Goal: Ask a question: Seek information or help from site administrators or community

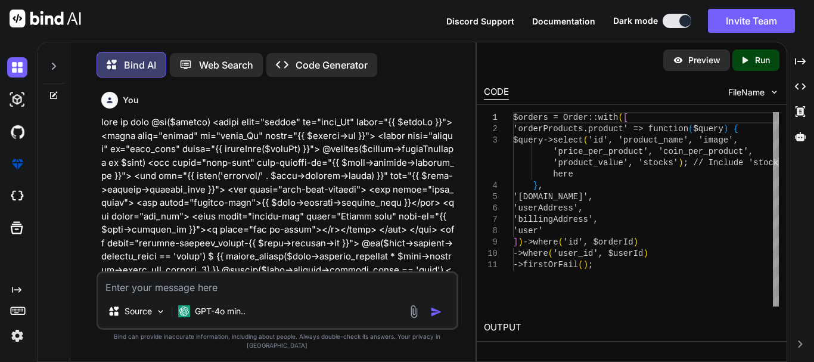
scroll to position [12911, 0]
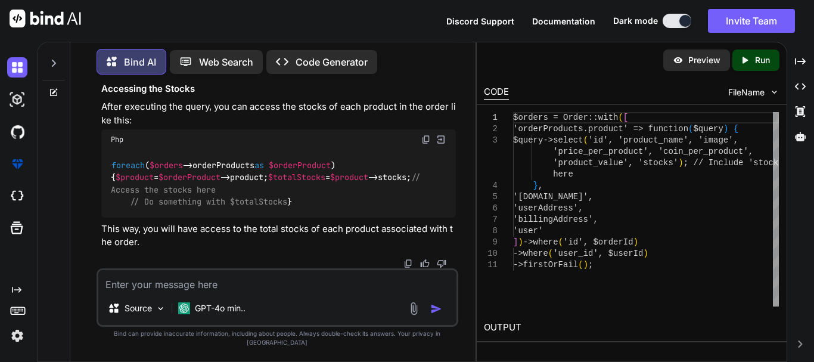
type textarea "$.ajax({ url: '{{ route("reorder.checkStock") }}', method: 'POST', data: { user…"
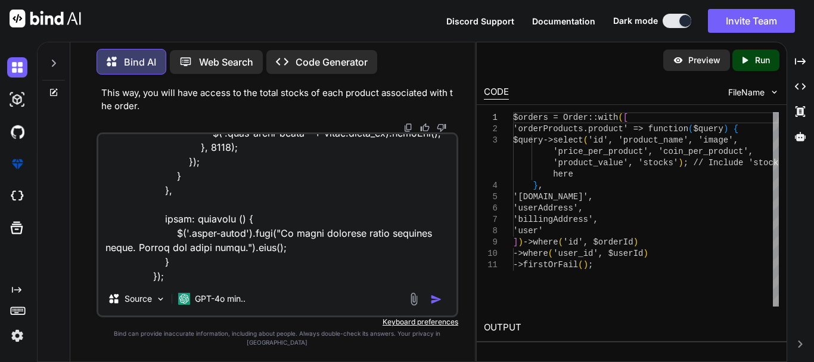
type textarea "x"
type textarea "$.ajax({ url: '{{ route("reorder.checkStock") }}', method: 'POST', data: { user…"
type textarea "x"
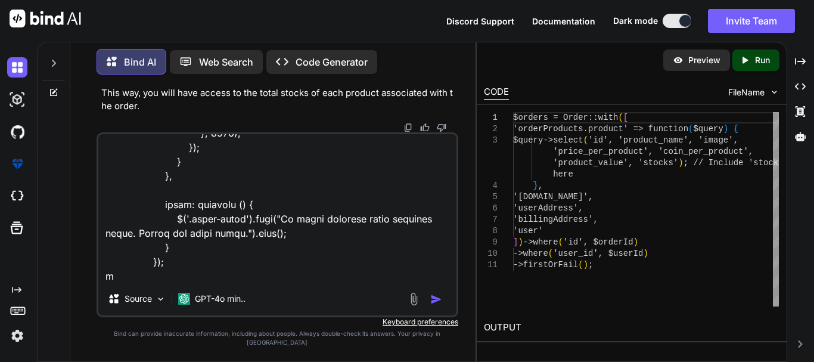
type textarea "$.ajax({ url: '{{ route("reorder.checkStock") }}', method: 'POST', data: { user…"
type textarea "x"
type textarea "$.ajax({ url: '{{ route("reorder.checkStock") }}', method: 'POST', data: { user…"
type textarea "x"
type textarea "$.ajax({ url: '{{ route("reorder.checkStock") }}', method: 'POST', data: { user…"
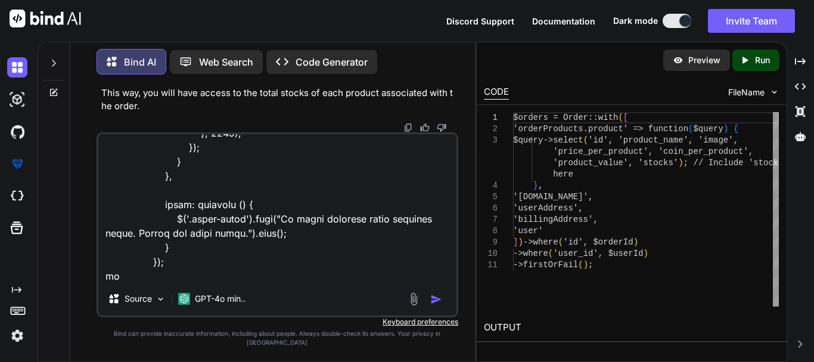
type textarea "x"
type textarea "$.ajax({ url: '{{ route("reorder.checkStock") }}', method: 'POST', data: { user…"
type textarea "x"
type textarea "$.ajax({ url: '{{ route("reorder.checkStock") }}', method: 'POST', data: { user…"
type textarea "x"
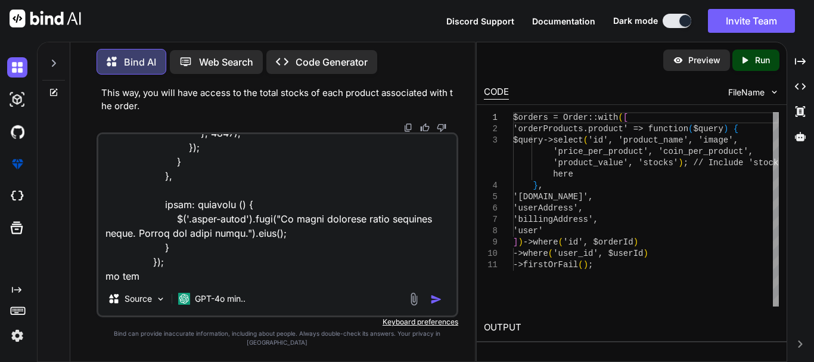
type textarea "$.ajax({ url: '{{ route("reorder.checkStock") }}', method: 'POST', data: { user…"
type textarea "x"
type textarea "$.ajax({ url: '{{ route("reorder.checkStock") }}', method: 'POST', data: { user…"
type textarea "x"
type textarea "$.ajax({ url: '{{ route("reorder.checkStock") }}', method: 'POST', data: { user…"
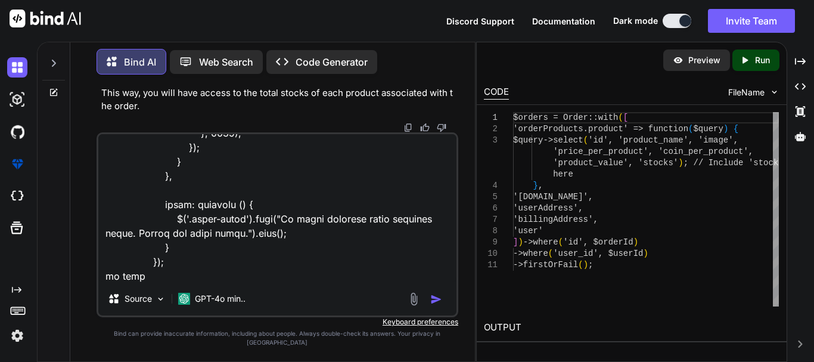
type textarea "x"
type textarea "$.ajax({ url: '{{ route("reorder.checkStock") }}', method: 'POST', data: { user…"
type textarea "x"
type textarea "$.ajax({ url: '{{ route("reorder.checkStock") }}', method: 'POST', data: { user…"
type textarea "x"
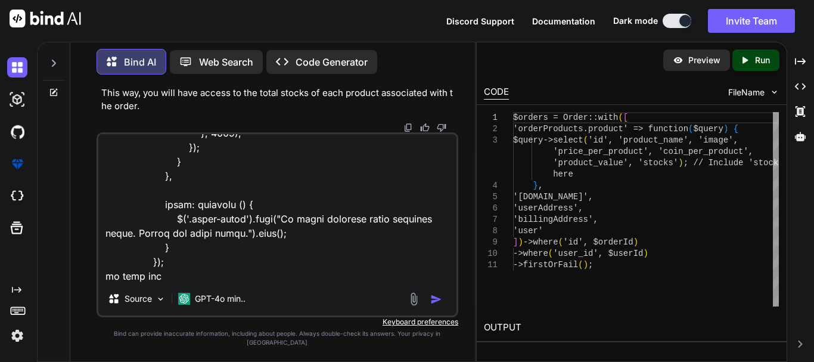
type textarea "$.ajax({ url: '{{ route("reorder.checkStock") }}', method: 'POST', data: { user…"
type textarea "x"
type textarea "$.ajax({ url: '{{ route("reorder.checkStock") }}', method: 'POST', data: { user…"
type textarea "x"
type textarea "$.ajax({ url: '{{ route("reorder.checkStock") }}', method: 'POST', data: { user…"
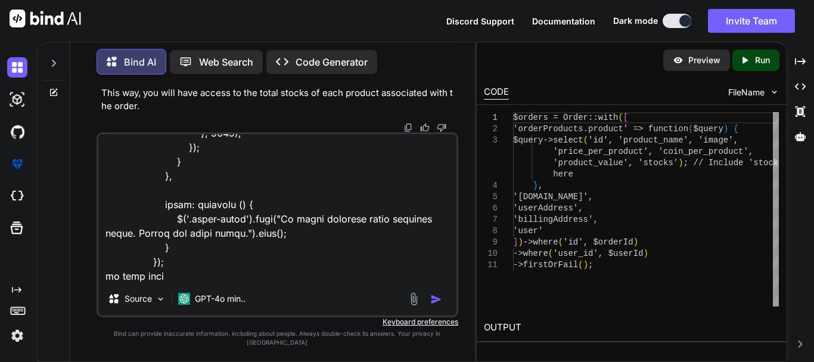
type textarea "x"
type textarea "$.ajax({ url: '{{ route("reorder.checkStock") }}', method: 'POST', data: { user…"
type textarea "x"
type textarea "$.ajax({ url: '{{ route("reorder.checkStock") }}', method: 'POST', data: { user…"
type textarea "x"
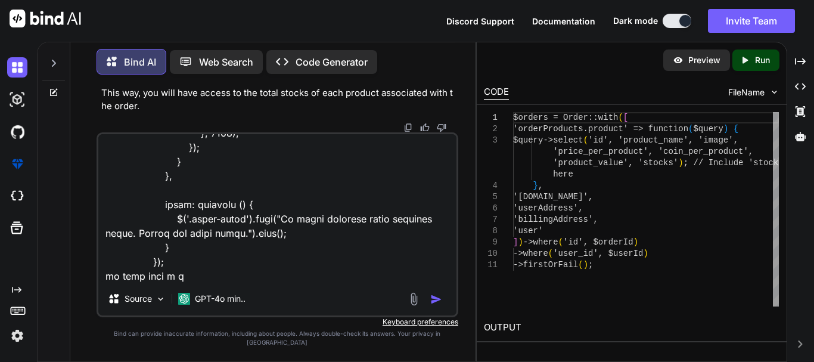
type textarea "$.ajax({ url: '{{ route("reorder.checkStock") }}', method: 'POST', data: { user…"
type textarea "x"
type textarea "$.ajax({ url: '{{ route("reorder.checkStock") }}', method: 'POST', data: { user…"
type textarea "x"
type textarea "$.ajax({ url: '{{ route("reorder.checkStock") }}', method: 'POST', data: { user…"
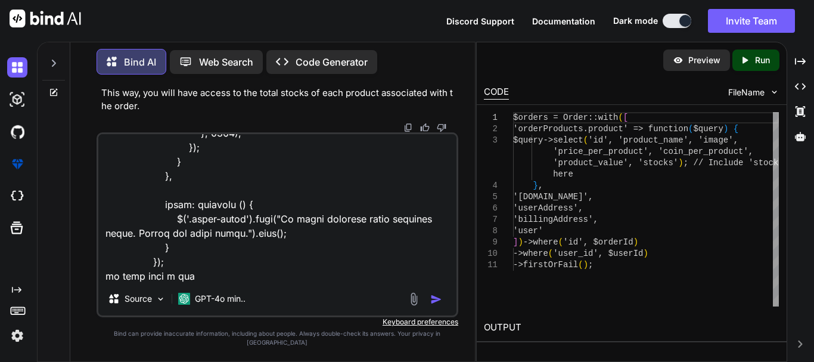
type textarea "x"
type textarea "$.ajax({ url: '{{ route("reorder.checkStock") }}', method: 'POST', data: { user…"
type textarea "x"
type textarea "$.ajax({ url: '{{ route("reorder.checkStock") }}', method: 'POST', data: { user…"
type textarea "x"
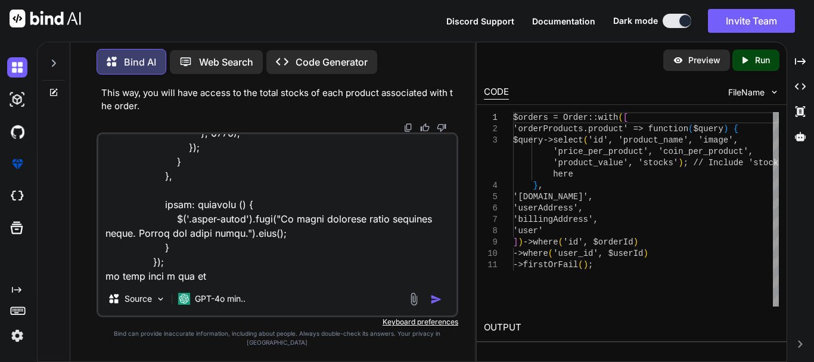
type textarea "$.ajax({ url: '{{ route("reorder.checkStock") }}', method: 'POST', data: { user…"
type textarea "x"
type textarea "$.ajax({ url: '{{ route("reorder.checkStock") }}', method: 'POST', data: { user…"
type textarea "x"
type textarea "$.ajax({ url: '{{ route("reorder.checkStock") }}', method: 'POST', data: { user…"
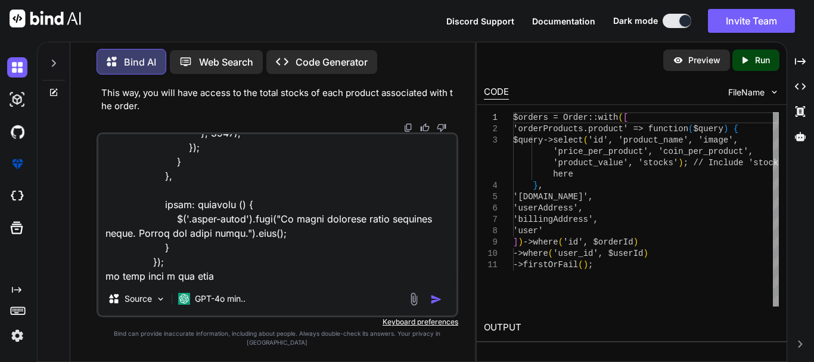
type textarea "x"
type textarea "$.ajax({ url: '{{ route("reorder.checkStock") }}', method: 'POST', data: { user…"
type textarea "x"
type textarea "$.ajax({ url: '{{ route("reorder.checkStock") }}', method: 'POST', data: { user…"
type textarea "x"
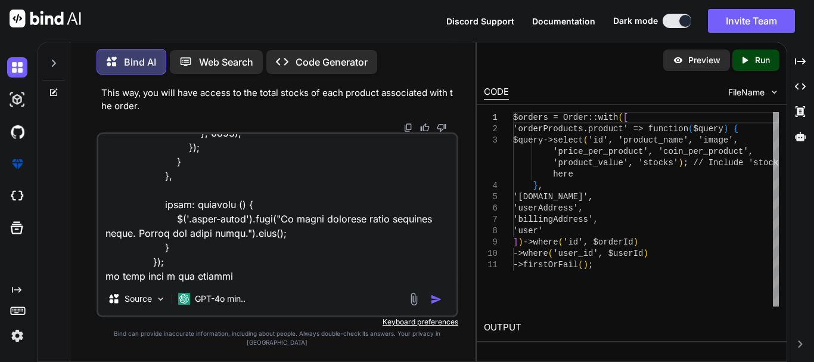
type textarea "$.ajax({ url: '{{ route("reorder.checkStock") }}', method: 'POST', data: { user…"
type textarea "x"
type textarea "$.ajax({ url: '{{ route("reorder.checkStock") }}', method: 'POST', data: { user…"
type textarea "x"
type textarea "$.ajax({ url: '{{ route("reorder.checkStock") }}', method: 'POST', data: { user…"
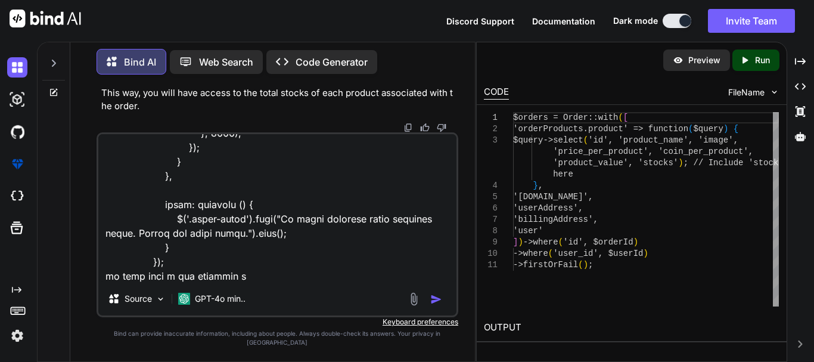
type textarea "x"
type textarea "$.ajax({ url: '{{ route("reorder.checkStock") }}', method: 'POST', data: { user…"
type textarea "x"
type textarea "$.ajax({ url: '{{ route("reorder.checkStock") }}', method: 'POST', data: { user…"
type textarea "x"
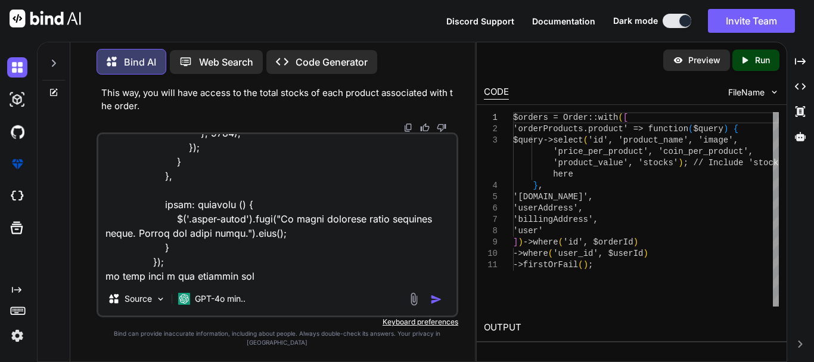
type textarea "$.ajax({ url: '{{ route("reorder.checkStock") }}', method: 'POST', data: { user…"
type textarea "x"
paste textarea "return response()->json([ 'success' => true, 'quantities' => $request->quantiti…"
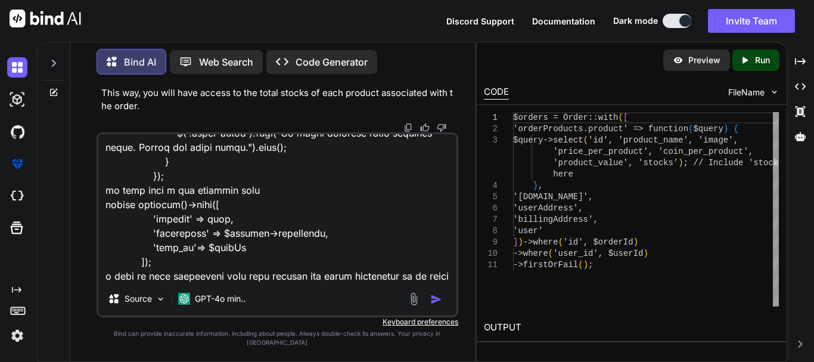
scroll to position [402, 0]
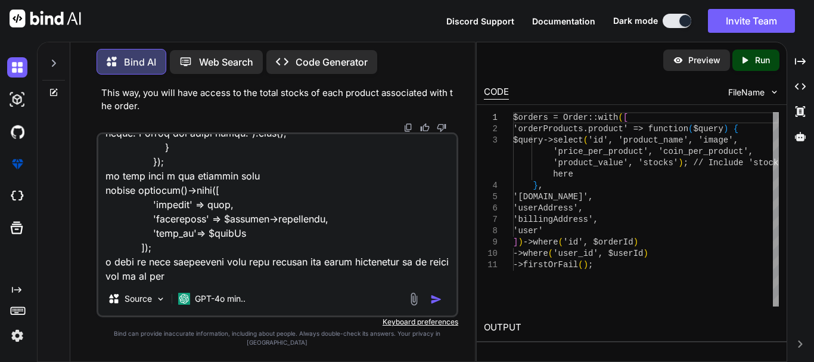
type textarea "$.ajax({ url: '{{ route("reorder.checkStock") }}', method: 'POST', data: { user…"
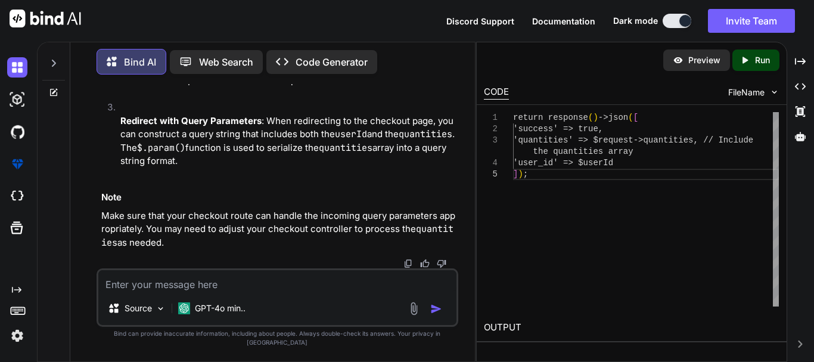
scroll to position [14129, 0]
drag, startPoint x: 168, startPoint y: 194, endPoint x: 324, endPoint y: 219, distance: 158.1
drag, startPoint x: 167, startPoint y: 166, endPoint x: 417, endPoint y: 212, distance: 253.8
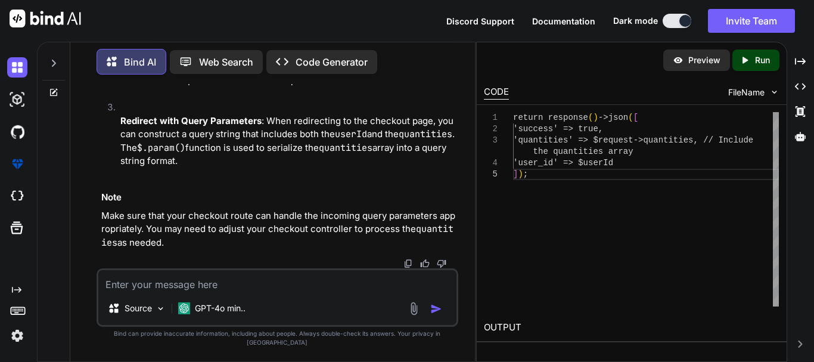
drag, startPoint x: 168, startPoint y: 106, endPoint x: 411, endPoint y: 157, distance: 248.4
drag, startPoint x: 411, startPoint y: 157, endPoint x: 165, endPoint y: 156, distance: 246.1
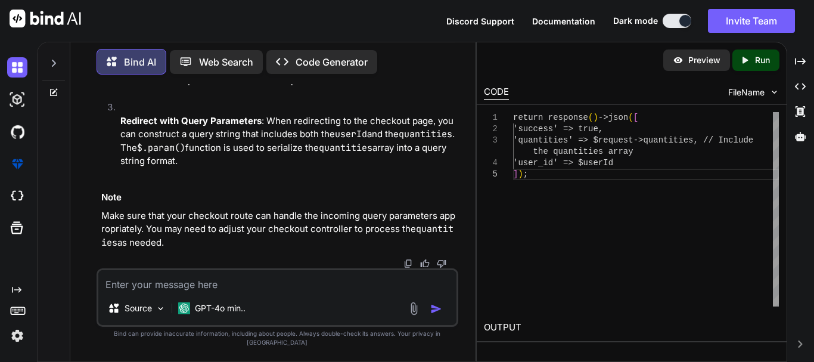
copy code "// Access the quantities from the response var quantities = response. quantitie…"
click at [228, 291] on textarea at bounding box center [277, 280] width 358 height 21
type textarea "what should be the url for this"
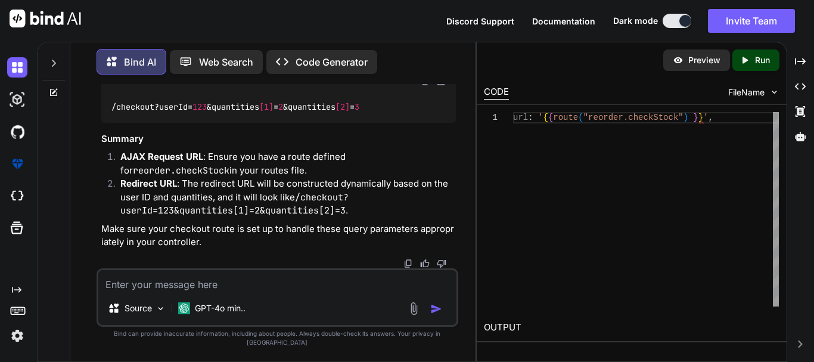
scroll to position [14839, 0]
paste textarea "if (response.success) { // Access the quantities from the response var quantiti…"
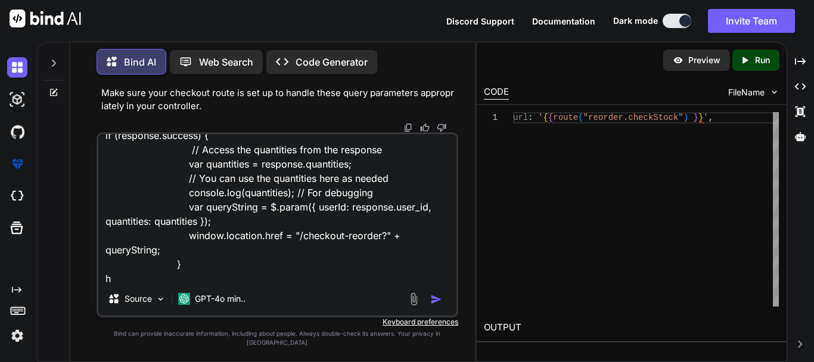
scroll to position [15, 0]
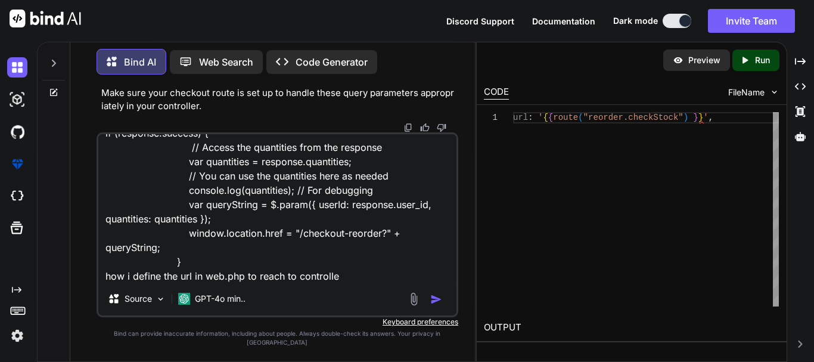
type textarea "if (response.success) { // Access the quantities from the response var quantiti…"
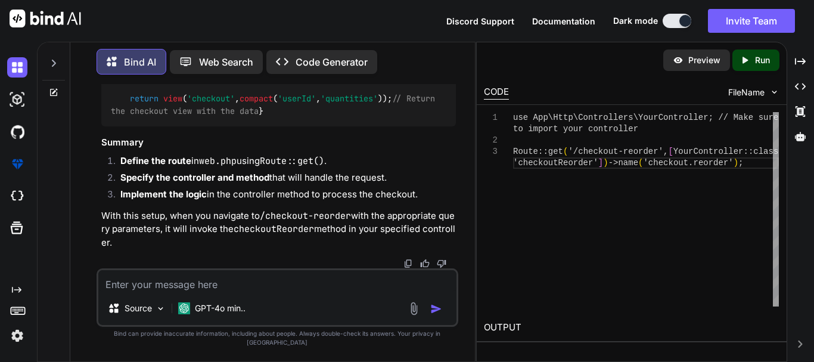
scroll to position [16283, 0]
drag, startPoint x: 111, startPoint y: 136, endPoint x: 126, endPoint y: 228, distance: 92.4
click at [126, 127] on div "public function checkoutReorder ( Request $request ) { // Access the user ID an…" at bounding box center [278, 62] width 355 height 129
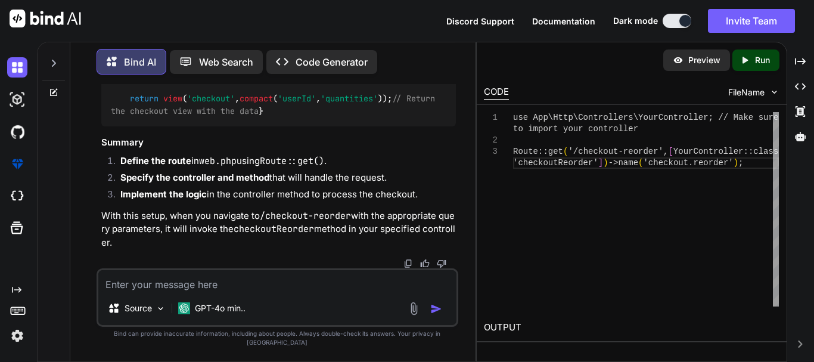
click at [179, 291] on textarea at bounding box center [277, 280] width 358 height 21
paste textarea "if (response.success) { // Access the quantities from the response var quantiti…"
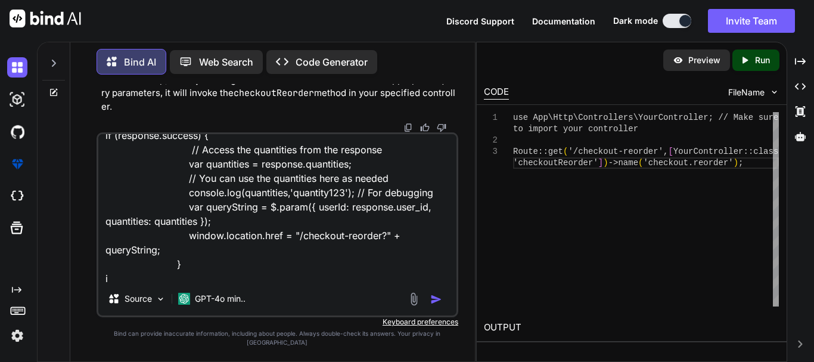
scroll to position [15, 0]
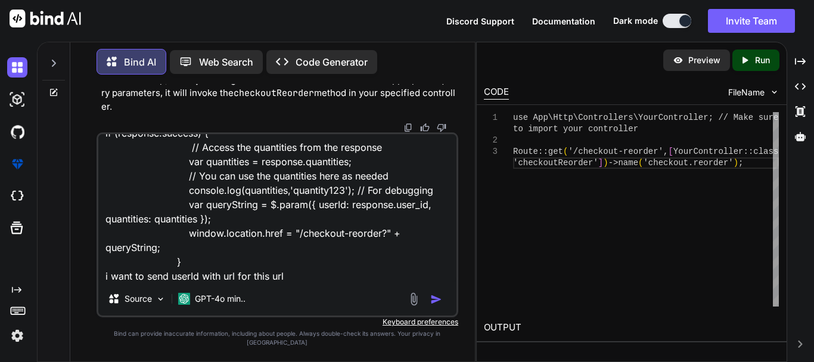
paste textarea "Route::get('/checkout/{userId}/"
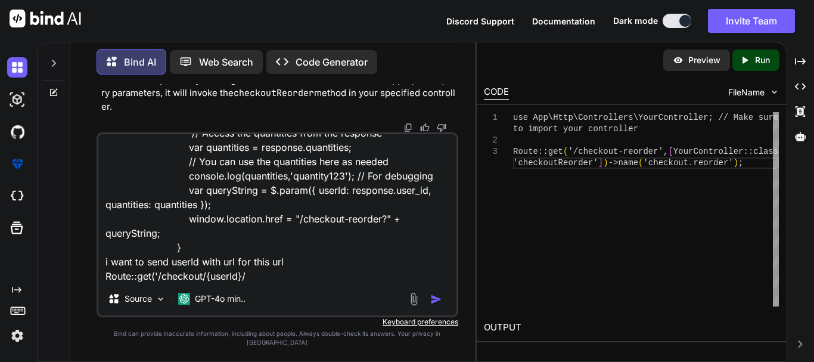
scroll to position [44, 0]
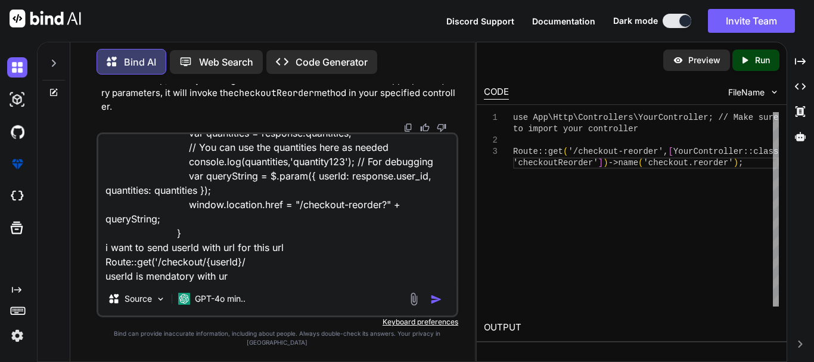
type textarea "if (response.success) { // Access the quantities from the response var quantiti…"
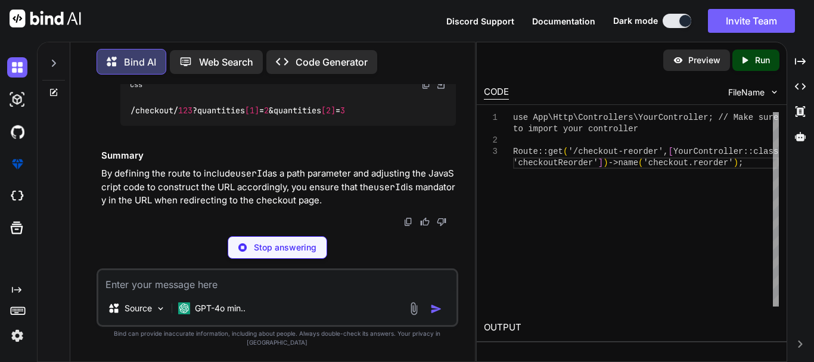
scroll to position [16997, 0]
